Goal: Information Seeking & Learning: Find specific fact

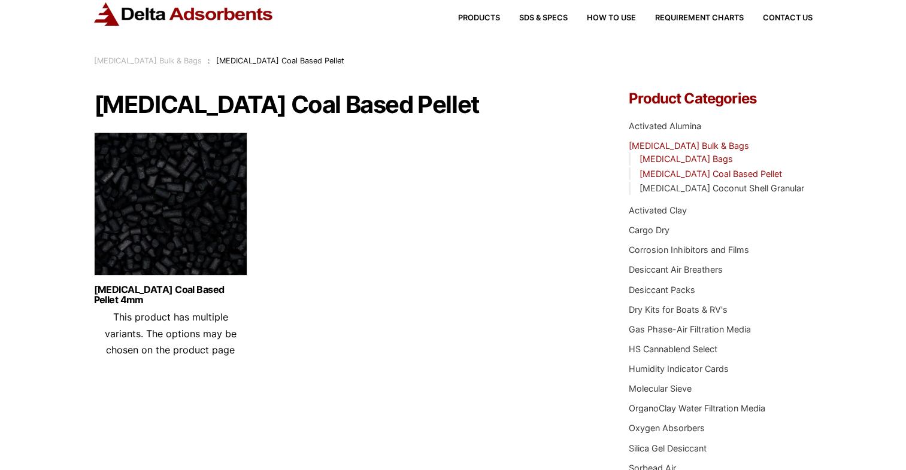
click at [684, 157] on link "[MEDICAL_DATA] Bags" at bounding box center [685, 159] width 93 height 10
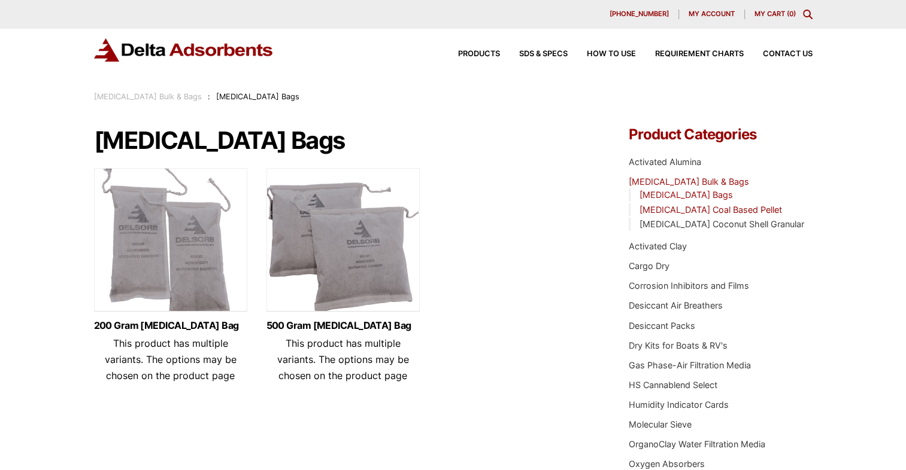
click at [720, 210] on link "[MEDICAL_DATA] Coal Based Pellet" at bounding box center [710, 210] width 142 height 10
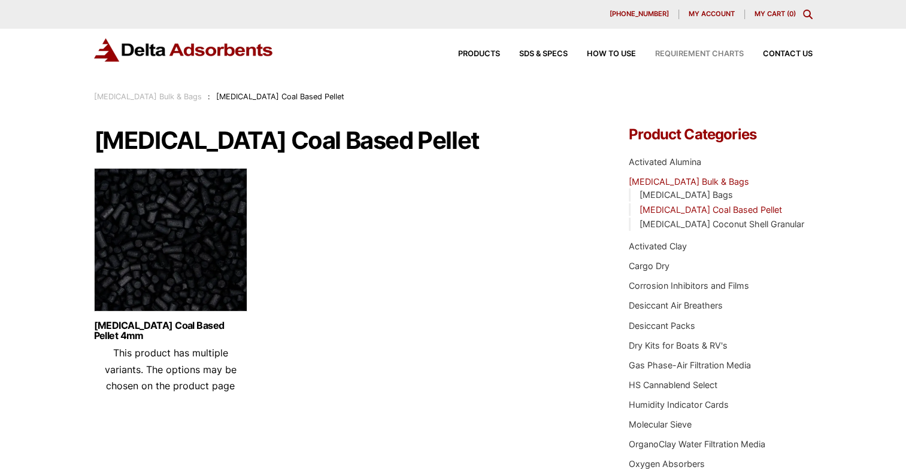
click at [711, 53] on span "Requirement Charts" at bounding box center [699, 54] width 89 height 8
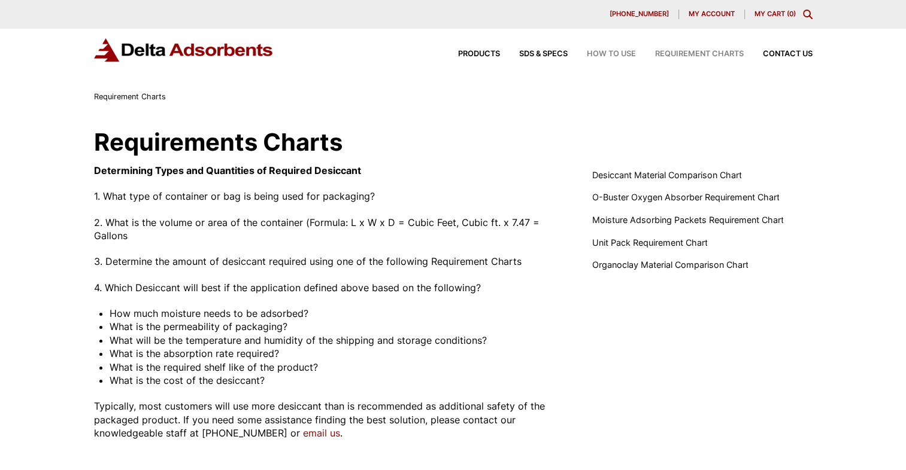
click at [608, 56] on span "How to Use" at bounding box center [611, 54] width 49 height 8
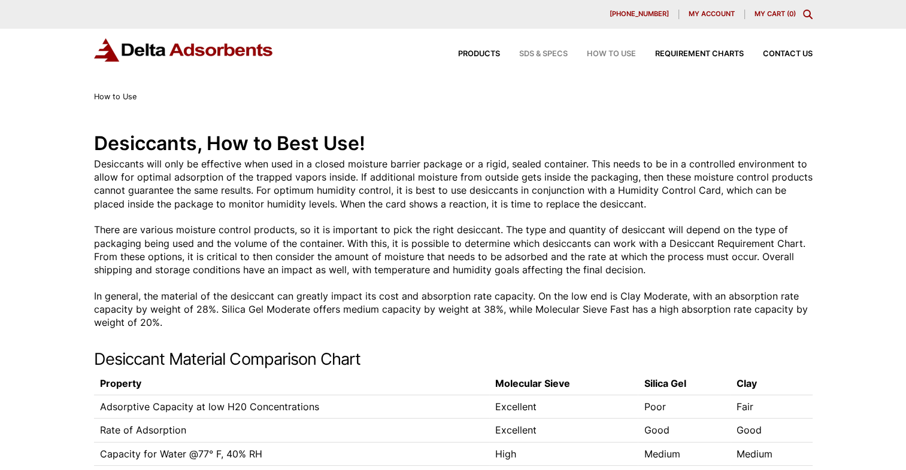
click at [533, 54] on span "SDS & SPECS" at bounding box center [543, 54] width 48 height 8
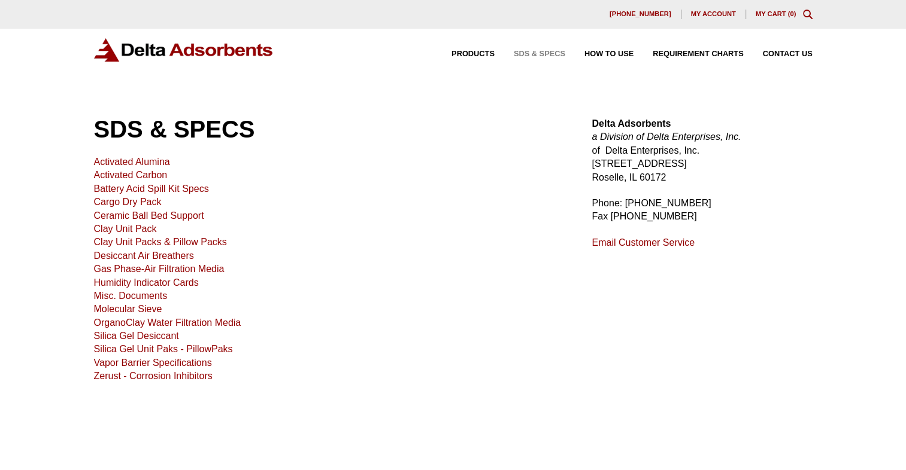
click at [133, 176] on link "Activated Carbon" at bounding box center [131, 175] width 74 height 10
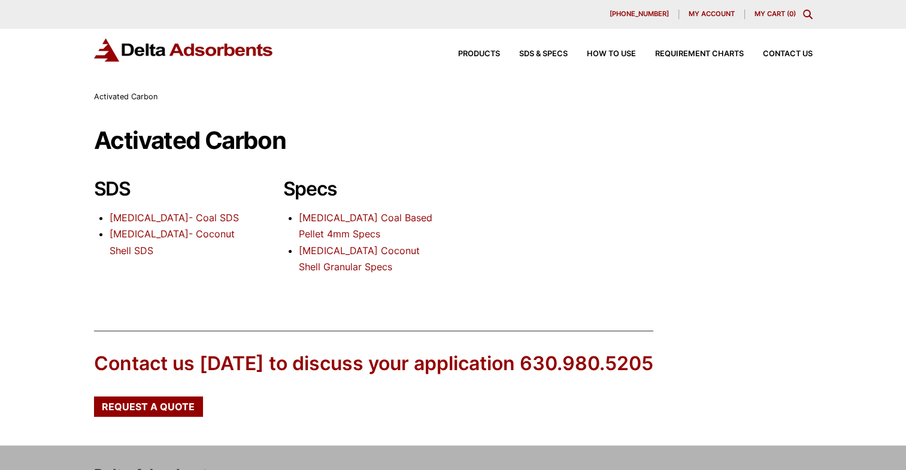
click at [371, 223] on link "[MEDICAL_DATA] Coal Based Pellet 4mm Specs" at bounding box center [365, 226] width 133 height 28
click at [401, 250] on link "[MEDICAL_DATA] Coconut Shell Granular Specs" at bounding box center [359, 259] width 121 height 28
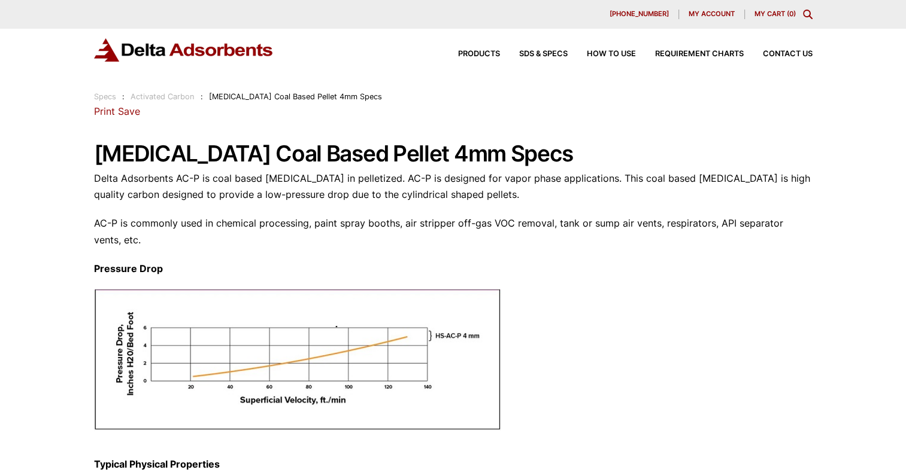
click at [105, 114] on link "Print" at bounding box center [104, 111] width 21 height 12
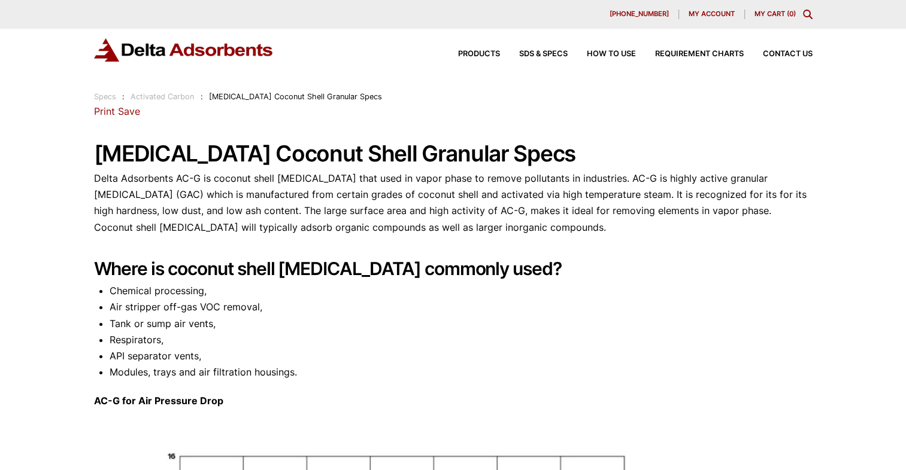
click at [101, 113] on link "Print" at bounding box center [104, 111] width 21 height 12
